Goal: Information Seeking & Learning: Learn about a topic

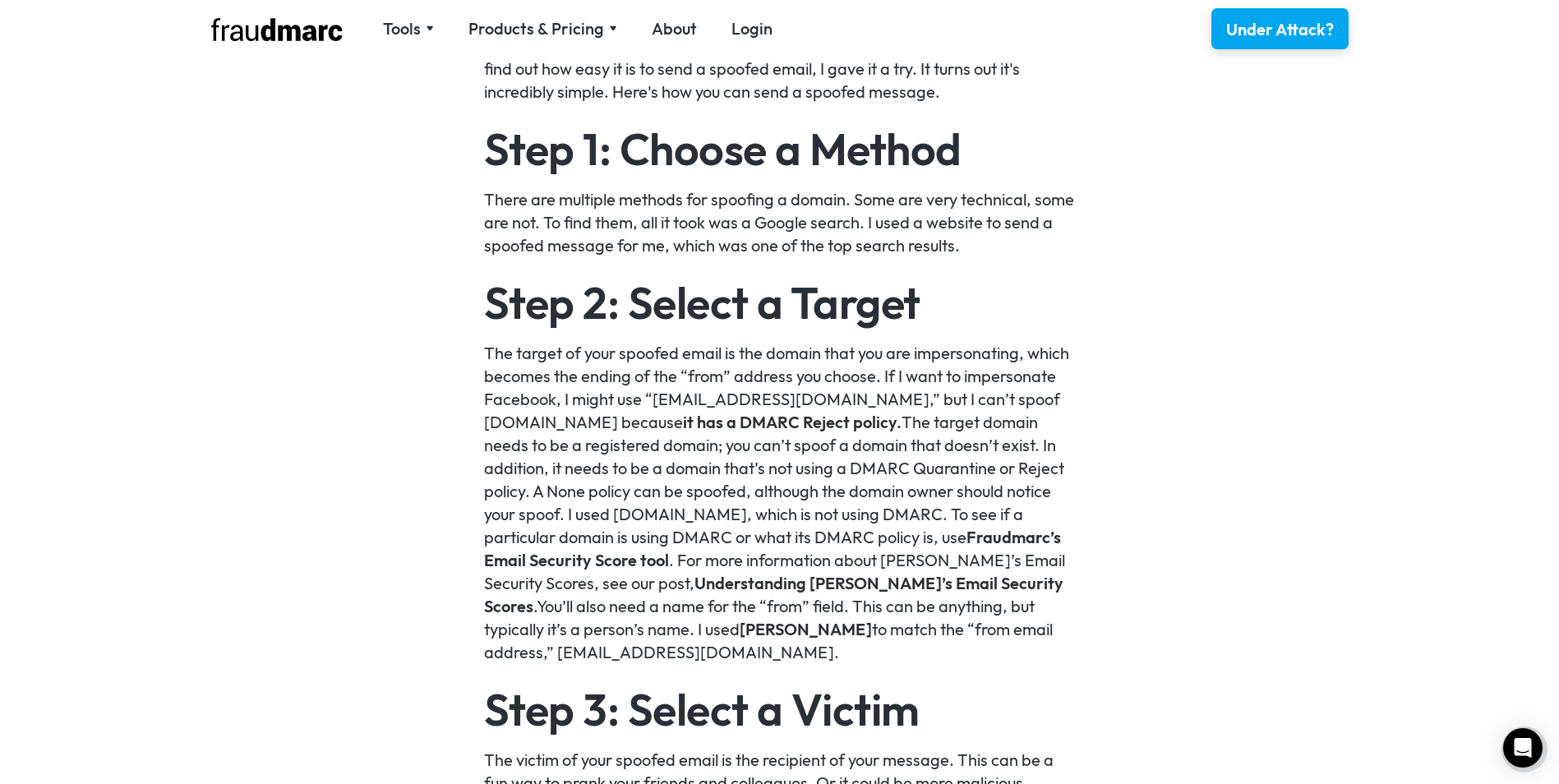
scroll to position [1478, 0]
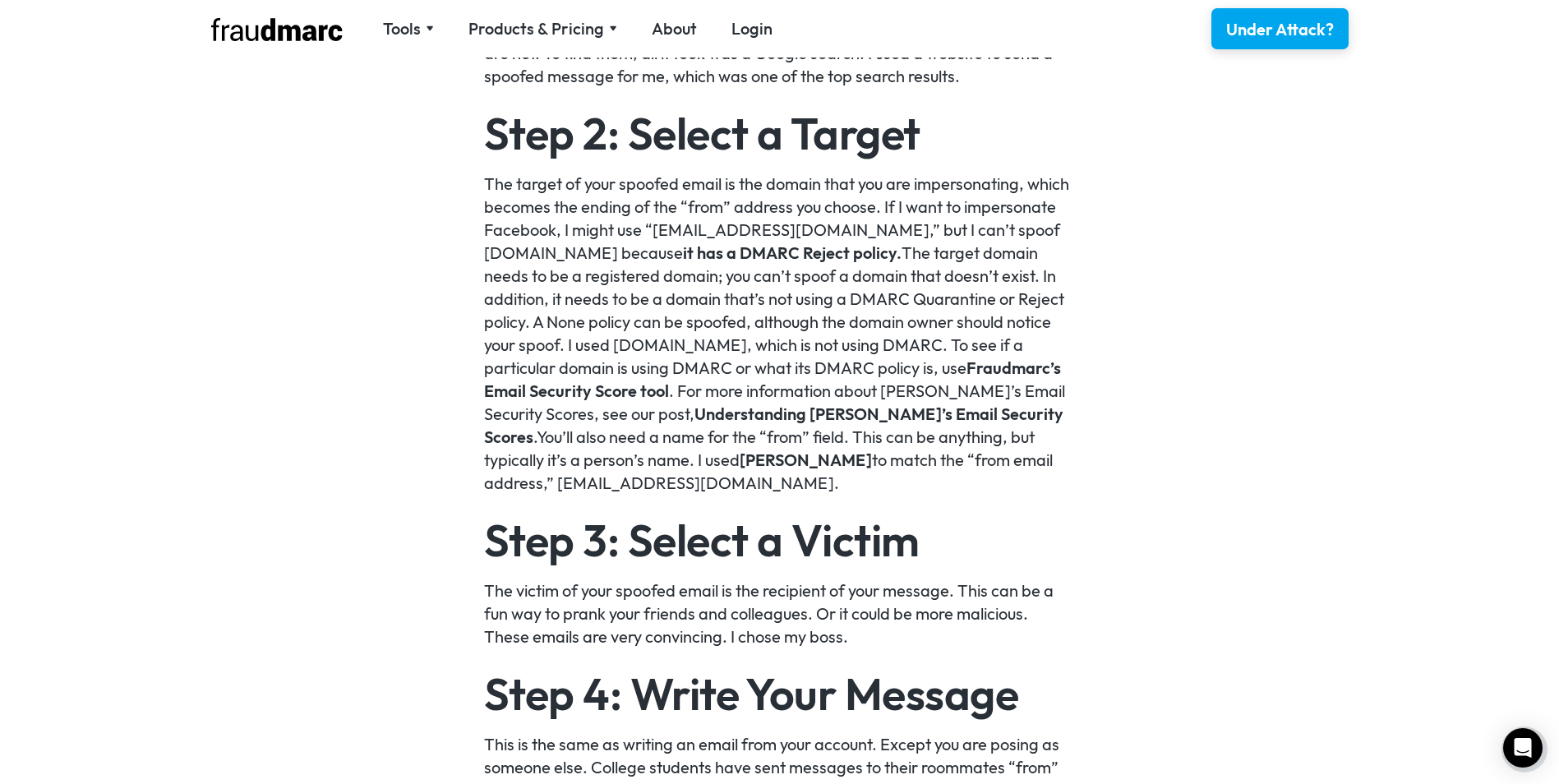
drag, startPoint x: 453, startPoint y: 193, endPoint x: 395, endPoint y: 241, distance: 75.3
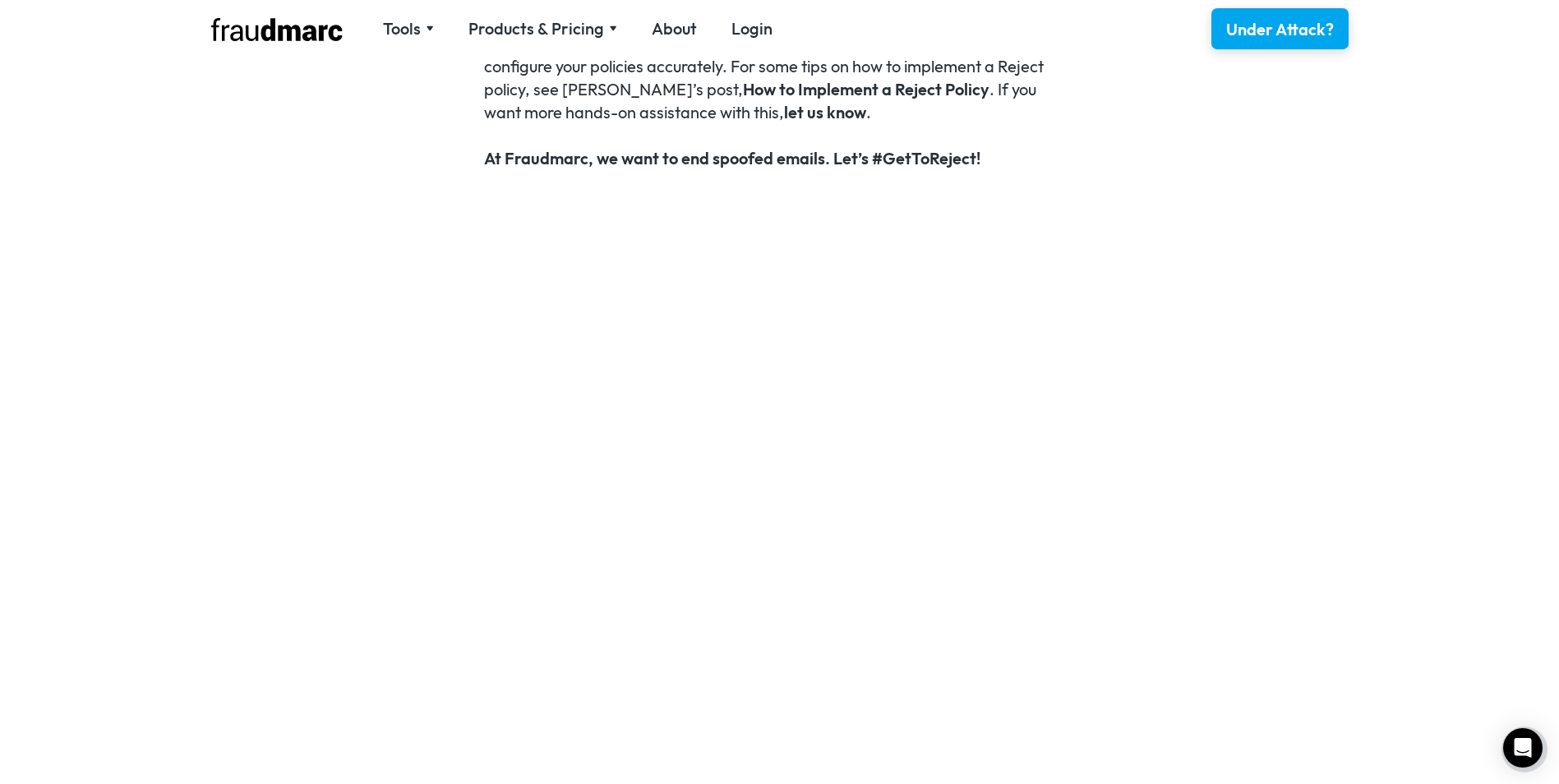
scroll to position [3943, 0]
